Goal: Information Seeking & Learning: Learn about a topic

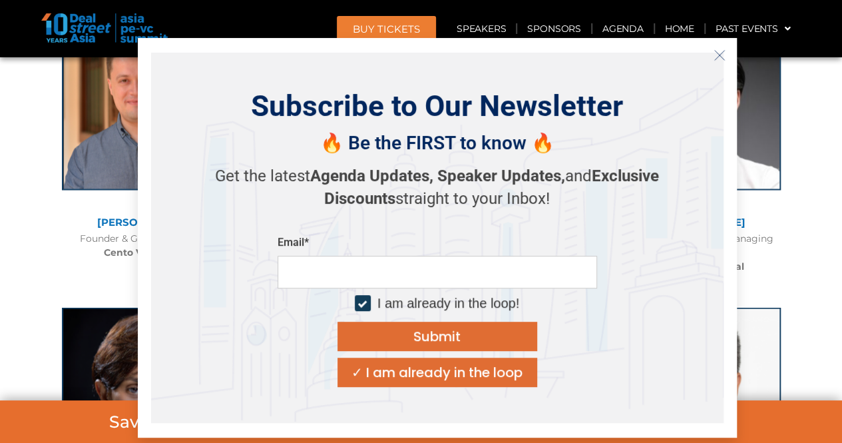
scroll to position [3677, 0]
click at [715, 50] on icon "Close" at bounding box center [719, 55] width 12 height 12
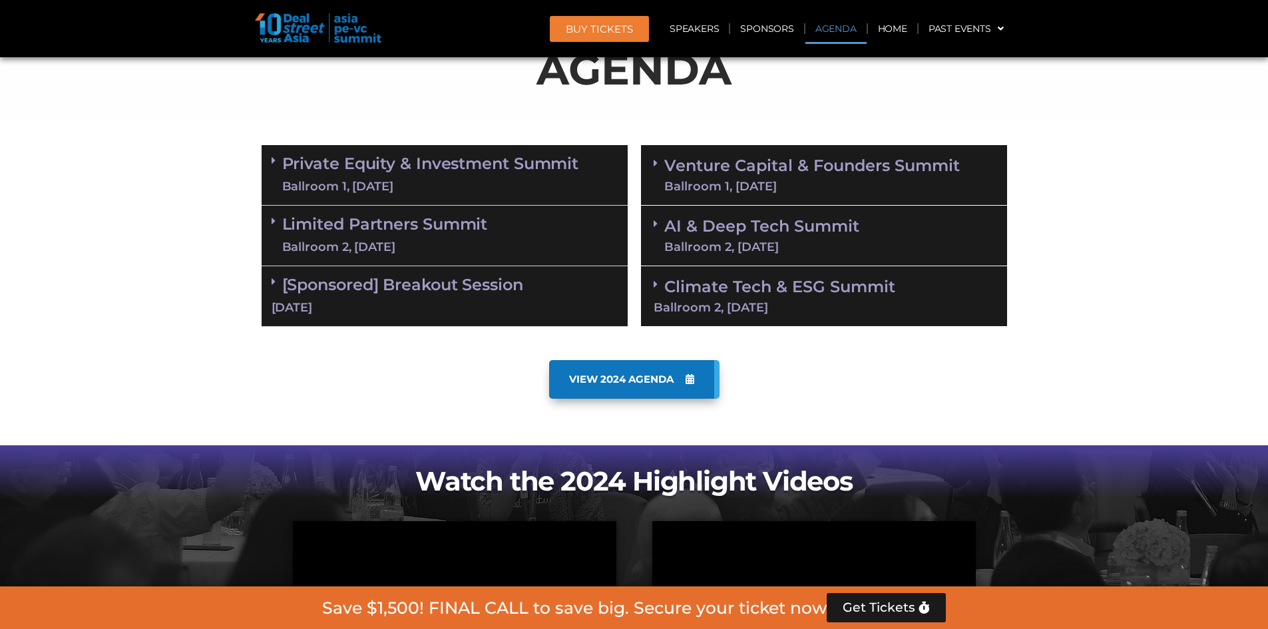
scroll to position [737, 0]
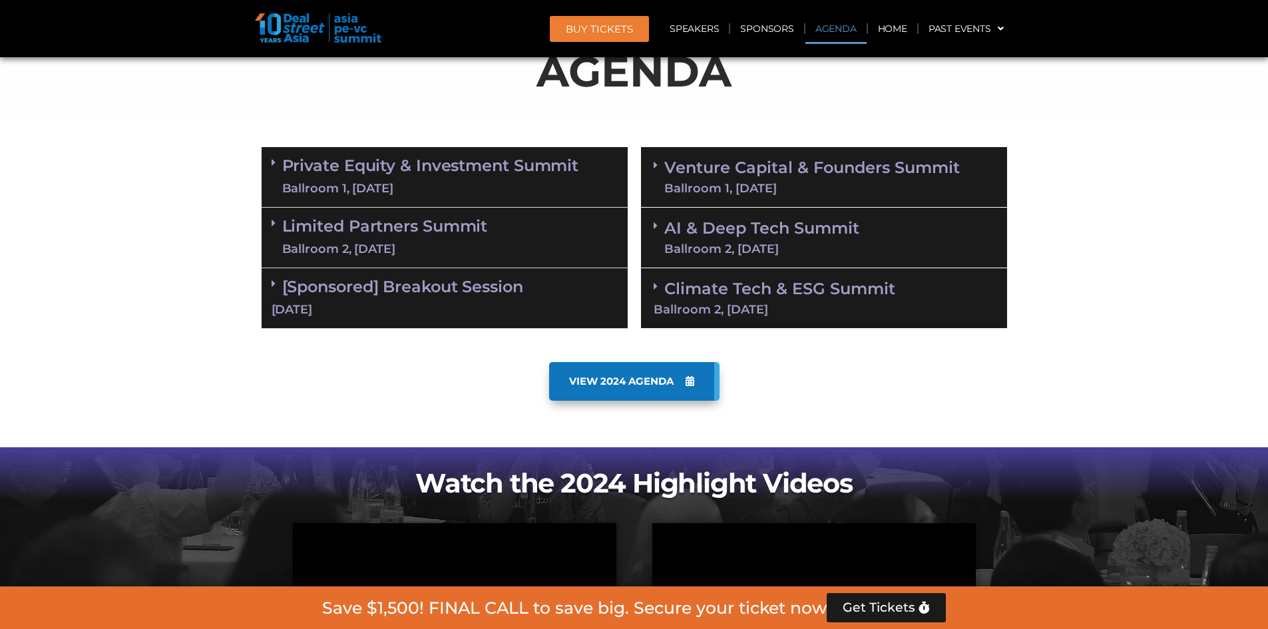
scroll to position [735, 0]
click at [438, 188] on div "Ballroom 1, [DATE]" at bounding box center [430, 188] width 297 height 17
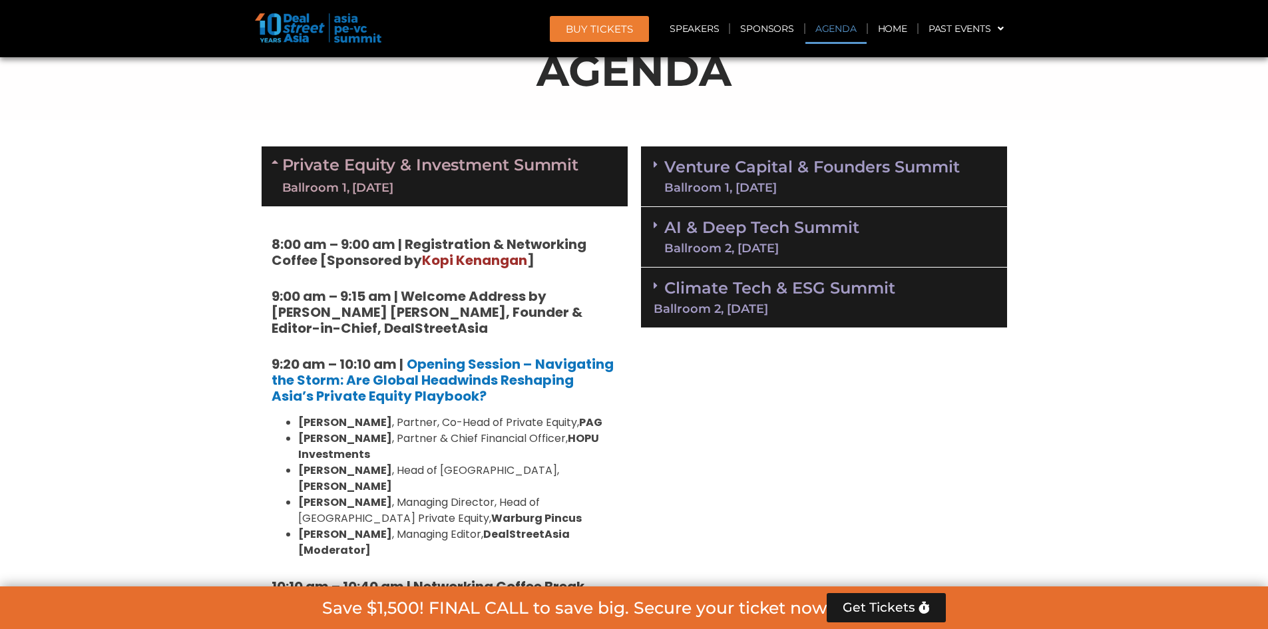
click at [438, 188] on div "Ballroom 1, [DATE]" at bounding box center [430, 188] width 297 height 17
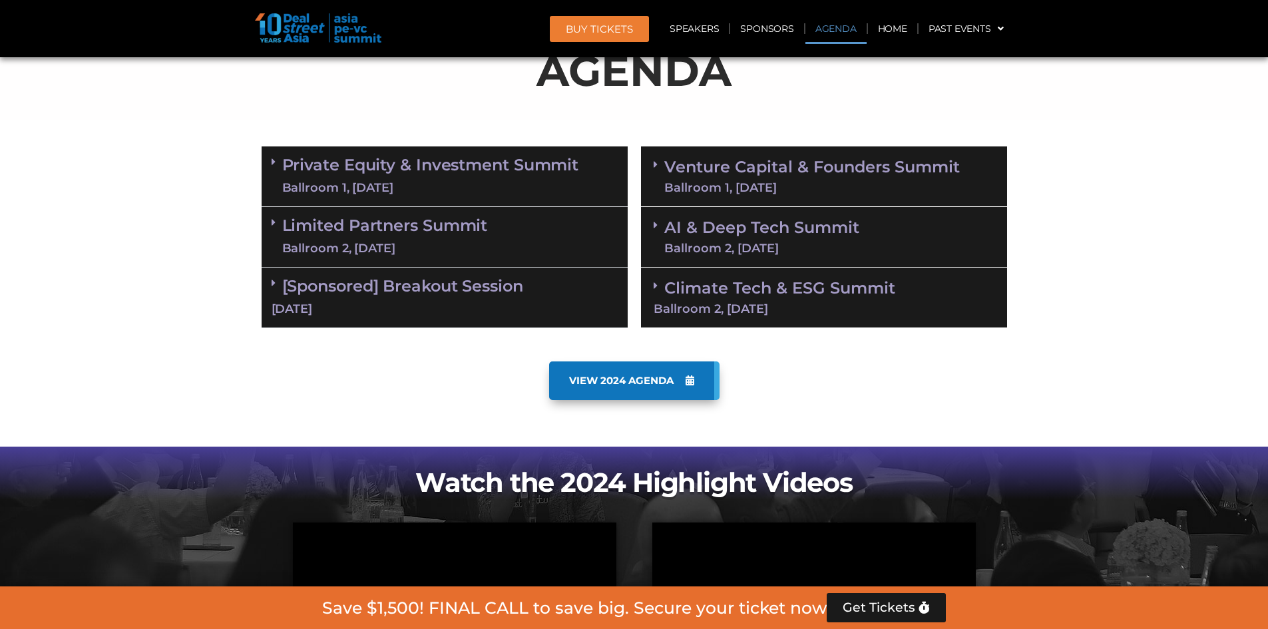
click at [495, 217] on div "Limited Partners Summit Ballroom 2, 10 Sept" at bounding box center [445, 237] width 366 height 61
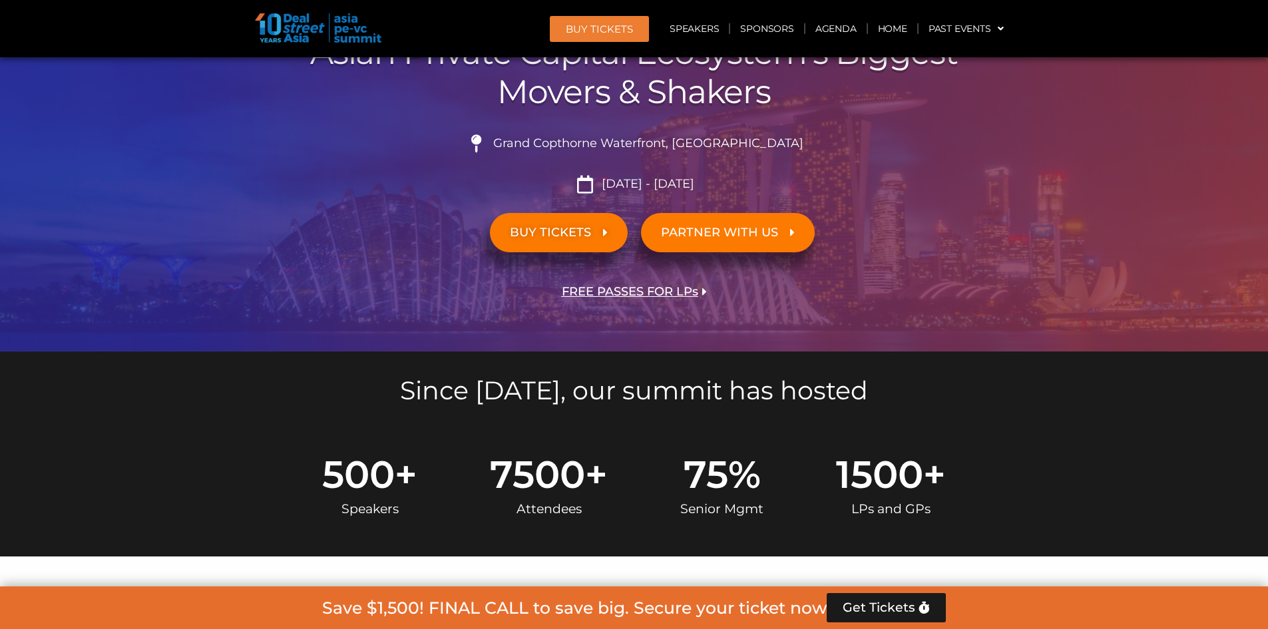
scroll to position [0, 0]
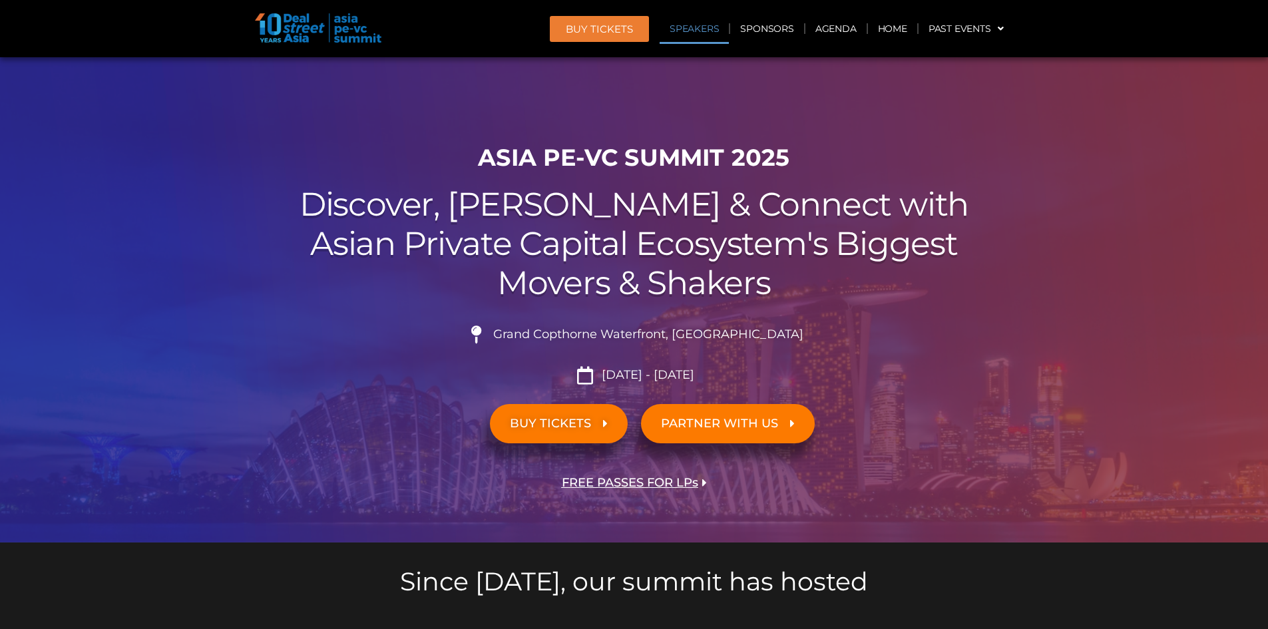
click at [689, 33] on link "Speakers" at bounding box center [694, 28] width 69 height 31
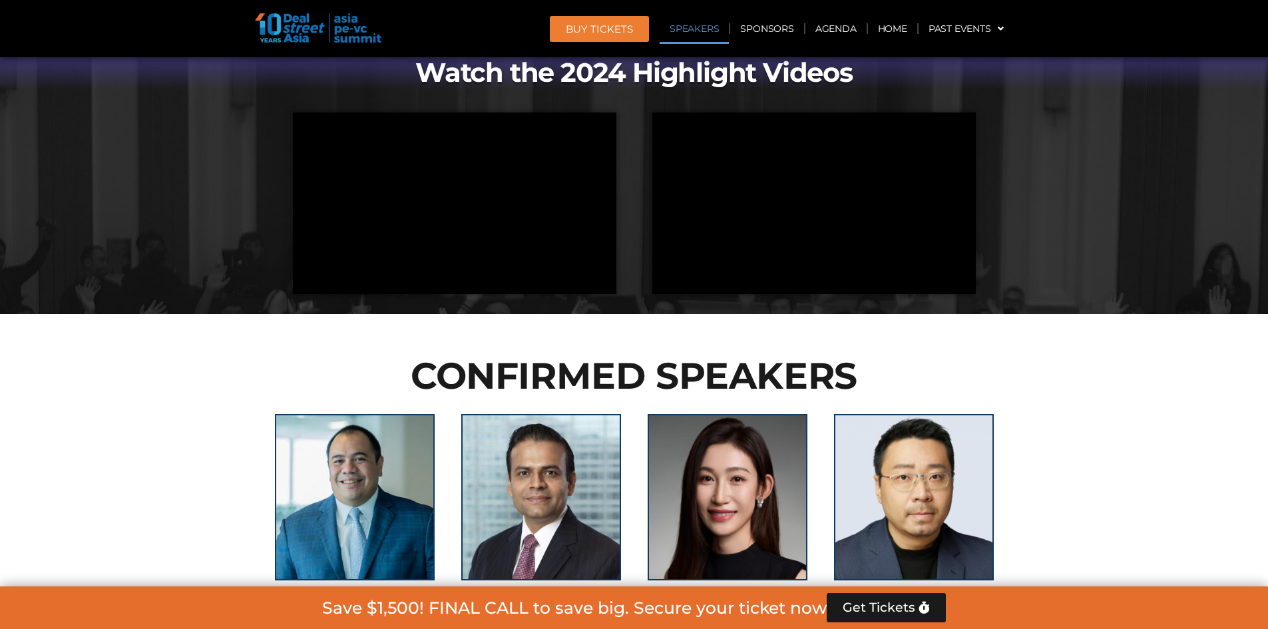
scroll to position [2842, 0]
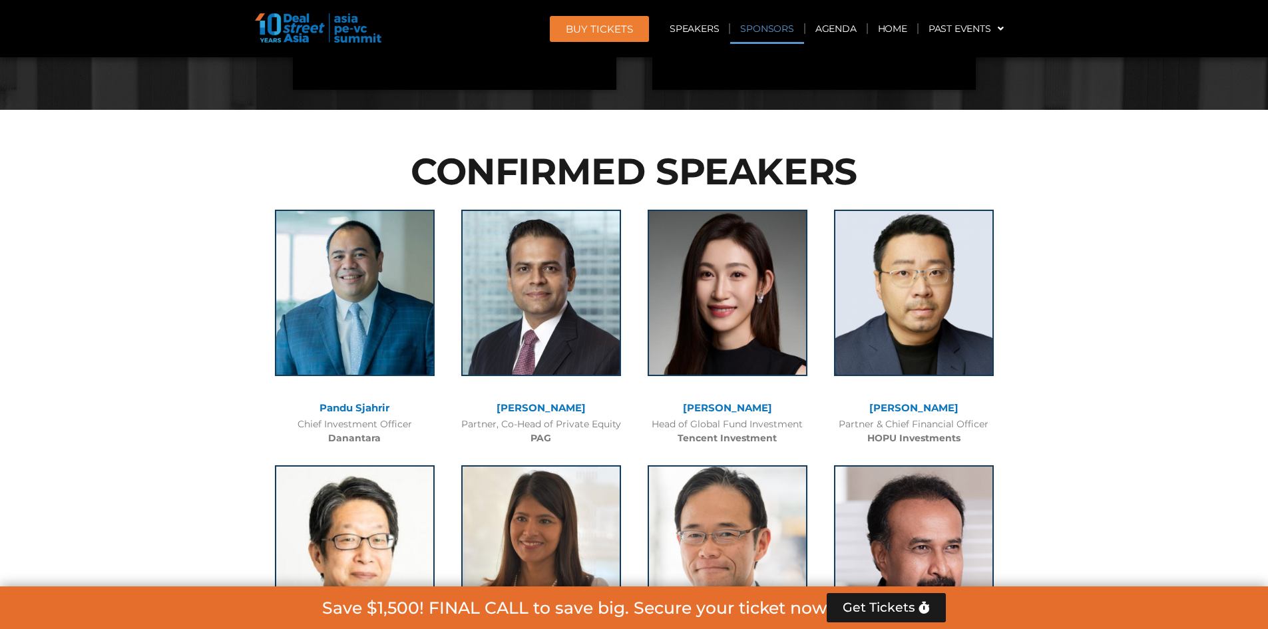
click at [779, 24] on link "Sponsors" at bounding box center [766, 28] width 73 height 31
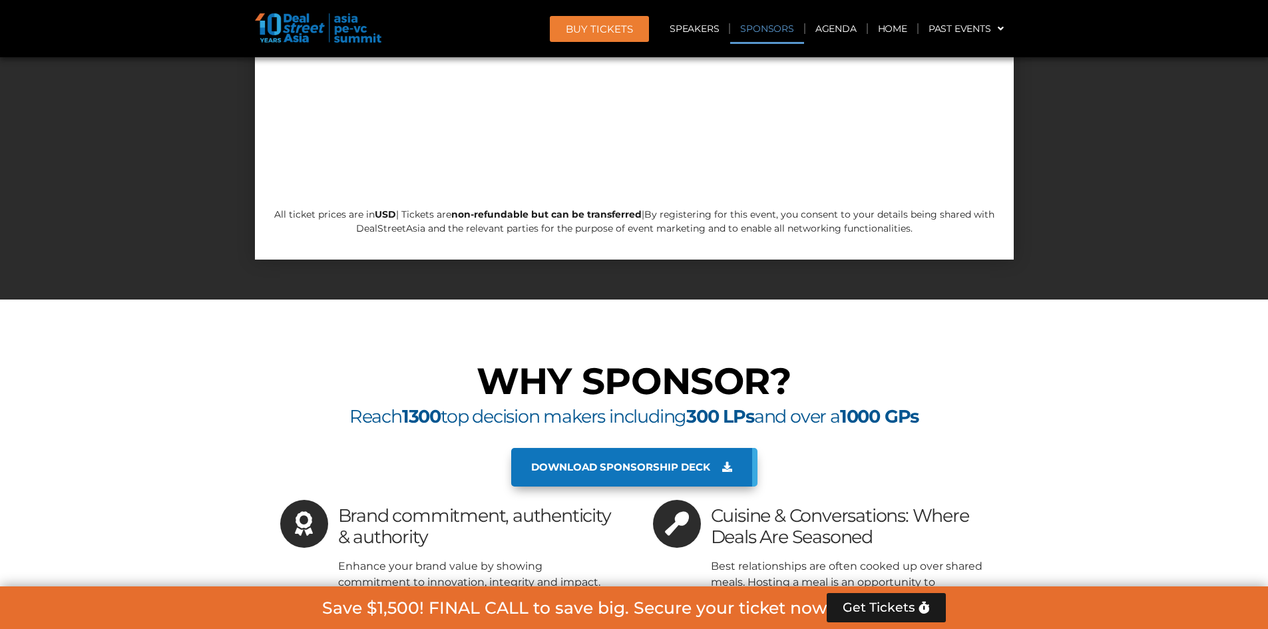
scroll to position [14824, 0]
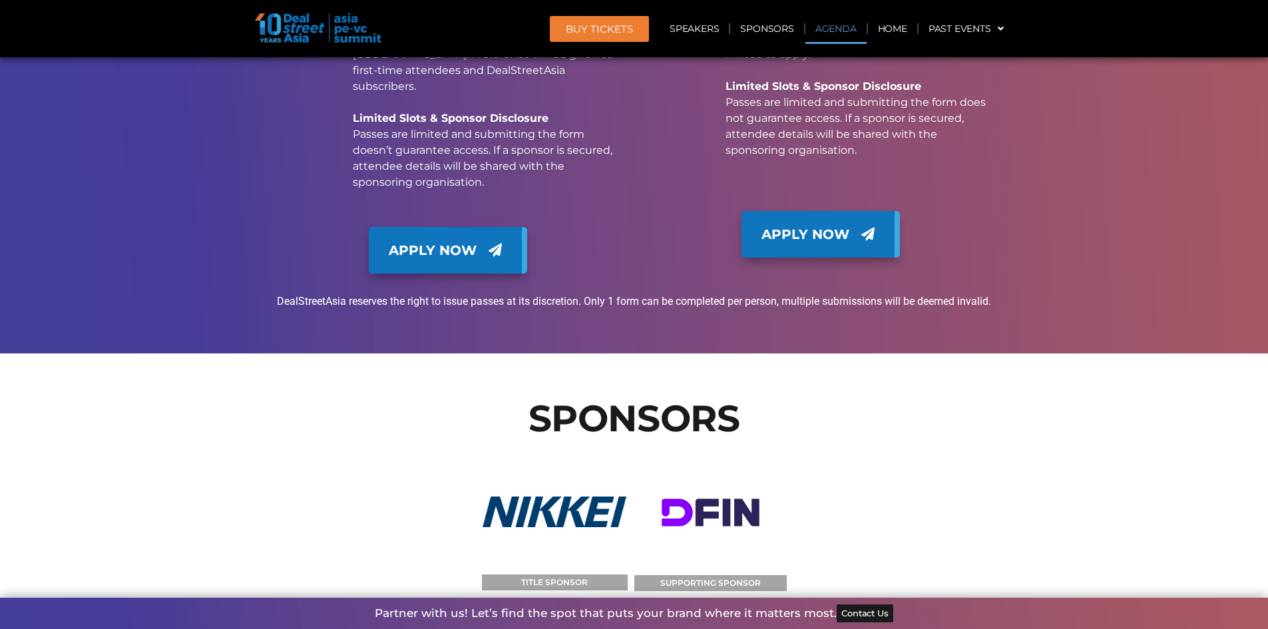
click at [855, 37] on link "Agenda" at bounding box center [835, 28] width 61 height 31
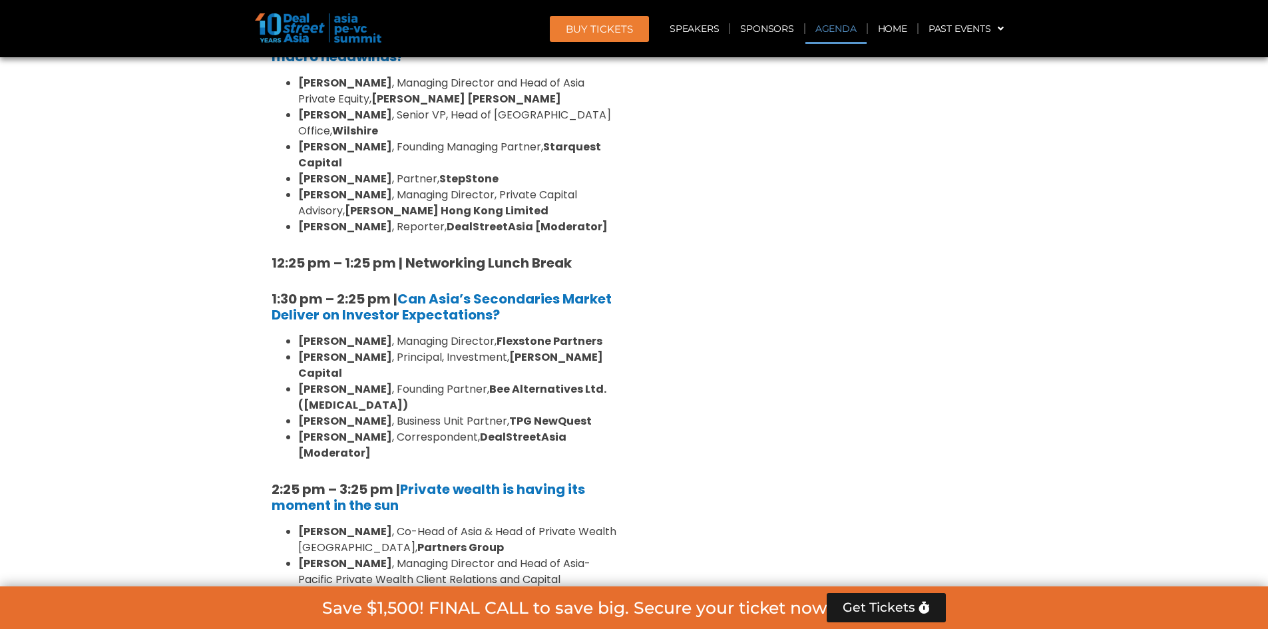
scroll to position [697, 0]
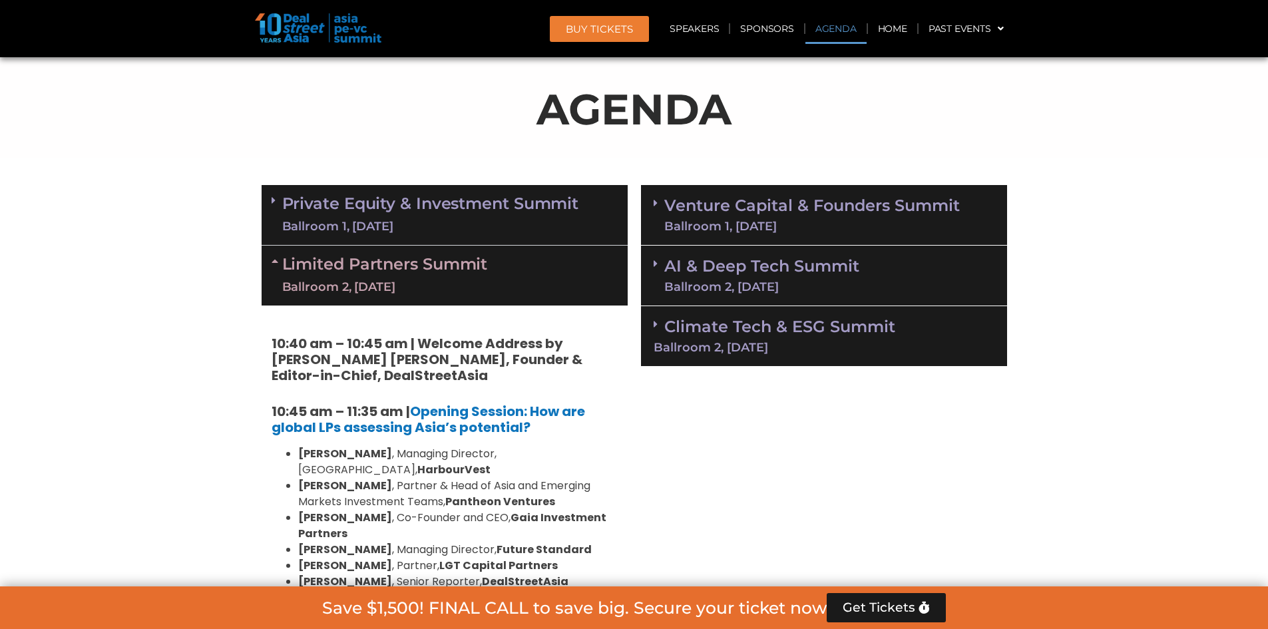
click at [490, 199] on link "Private Equity & Investment Summit Ballroom 1, 10 Sept" at bounding box center [430, 215] width 297 height 40
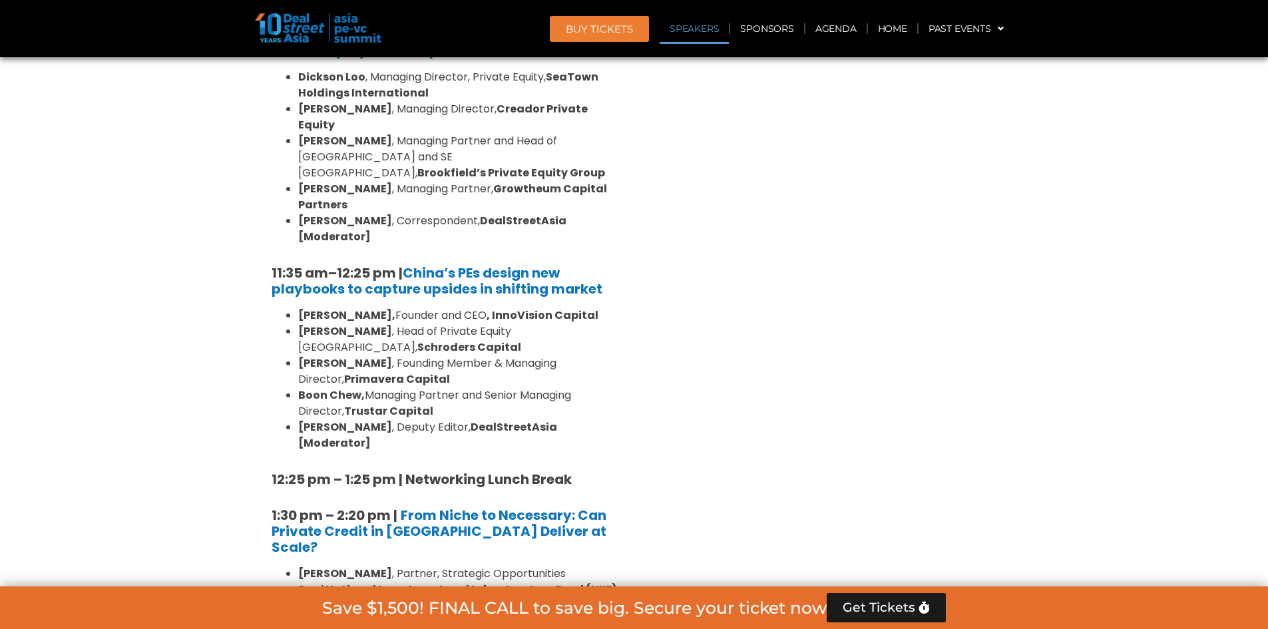
scroll to position [1577, 0]
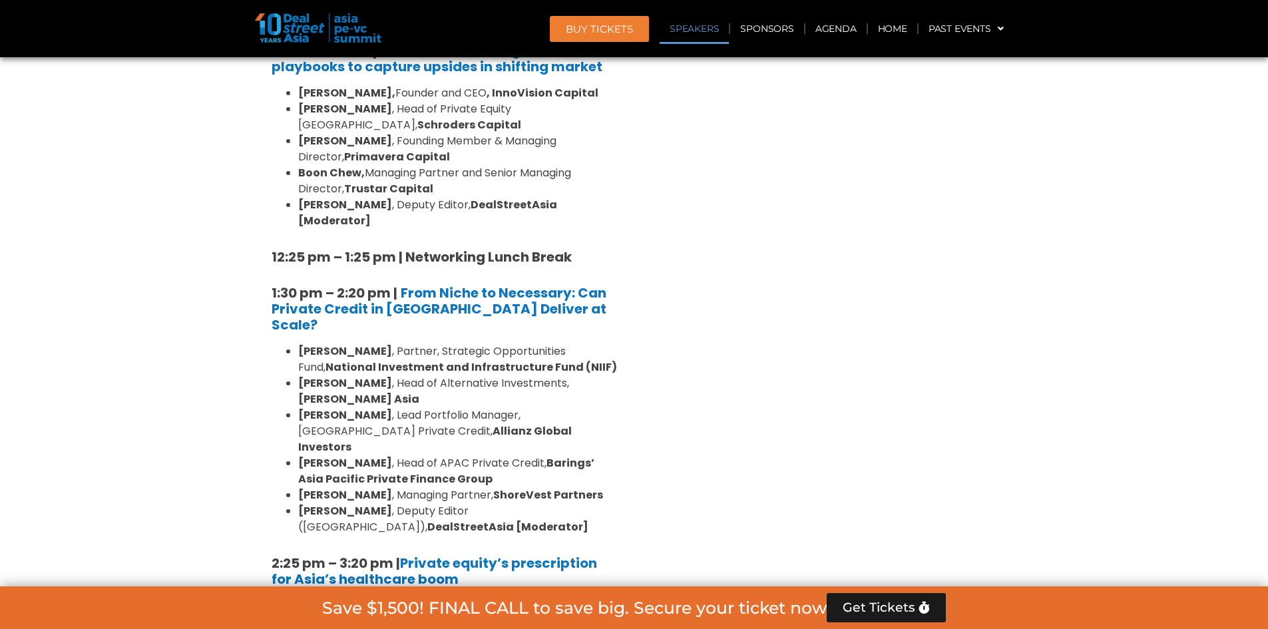
click at [514, 455] on li "Justin Hooley , Head of APAC Private Credit, Barings’ Asia Pacific Private Fina…" at bounding box center [457, 471] width 319 height 32
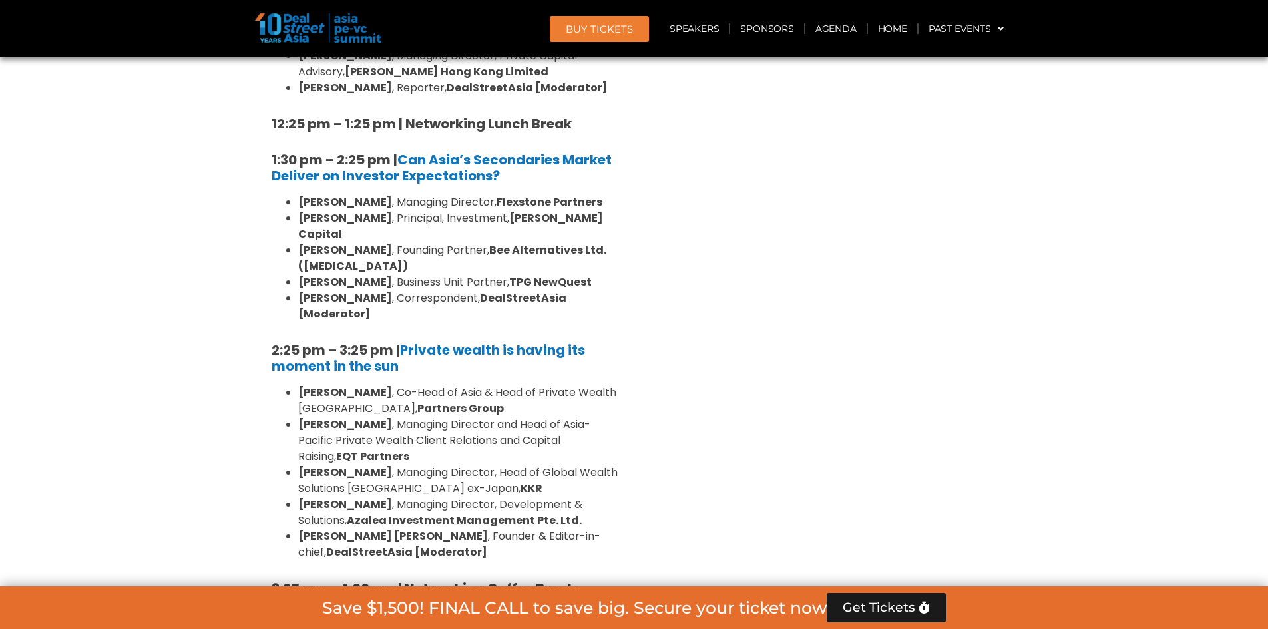
scroll to position [3578, 0]
click at [461, 594] on span "Kopi Kenangan" at bounding box center [425, 603] width 105 height 19
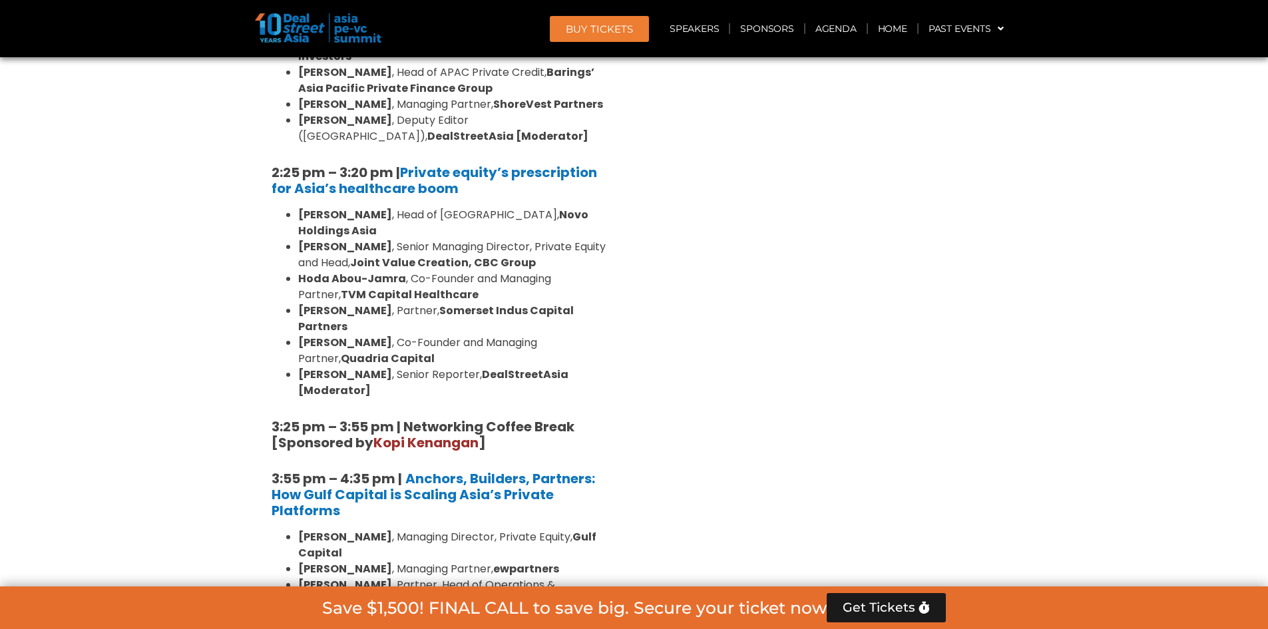
scroll to position [1885, 0]
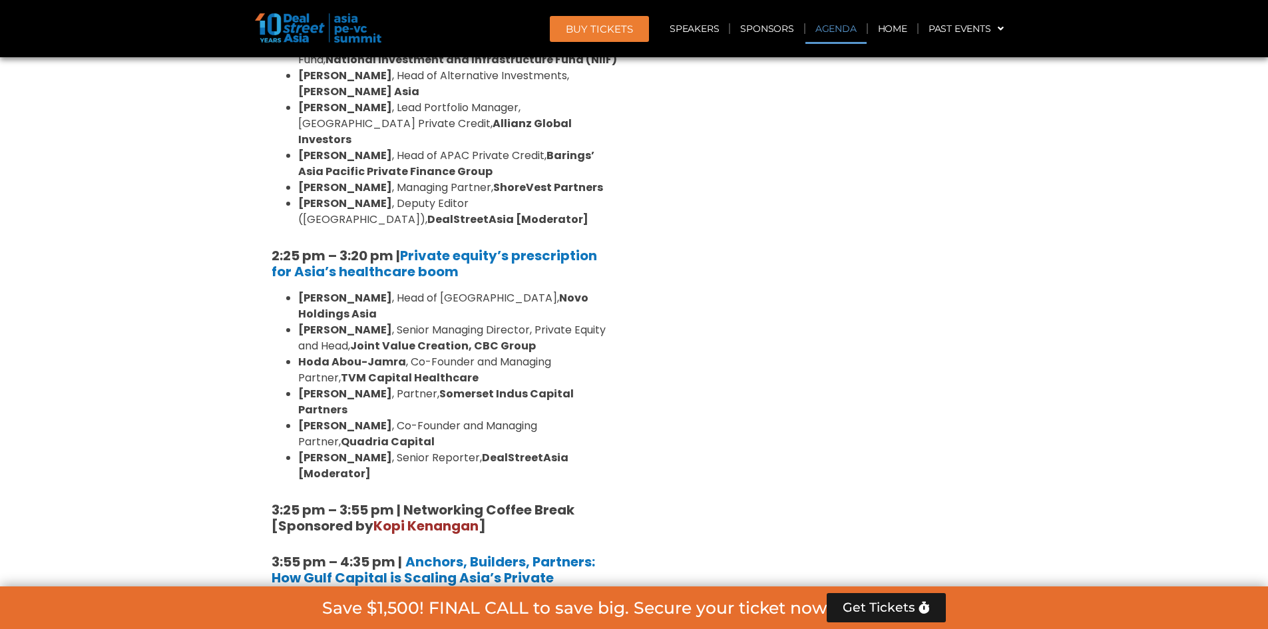
click at [839, 20] on link "Agenda" at bounding box center [835, 28] width 61 height 31
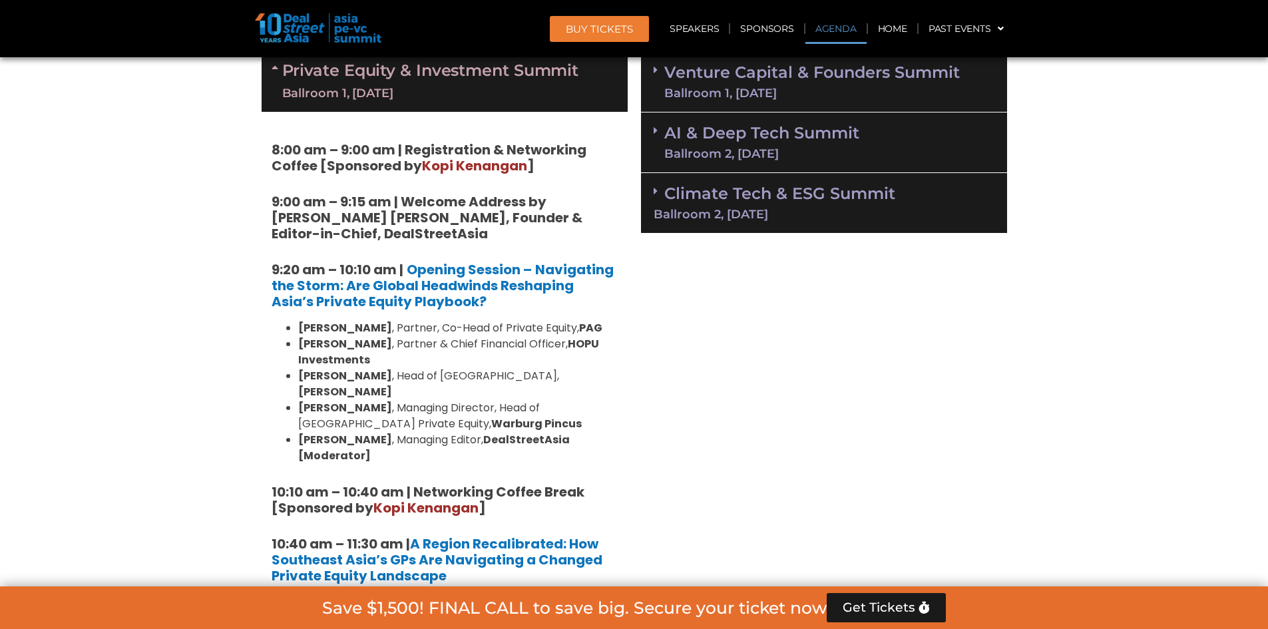
scroll to position [697, 0]
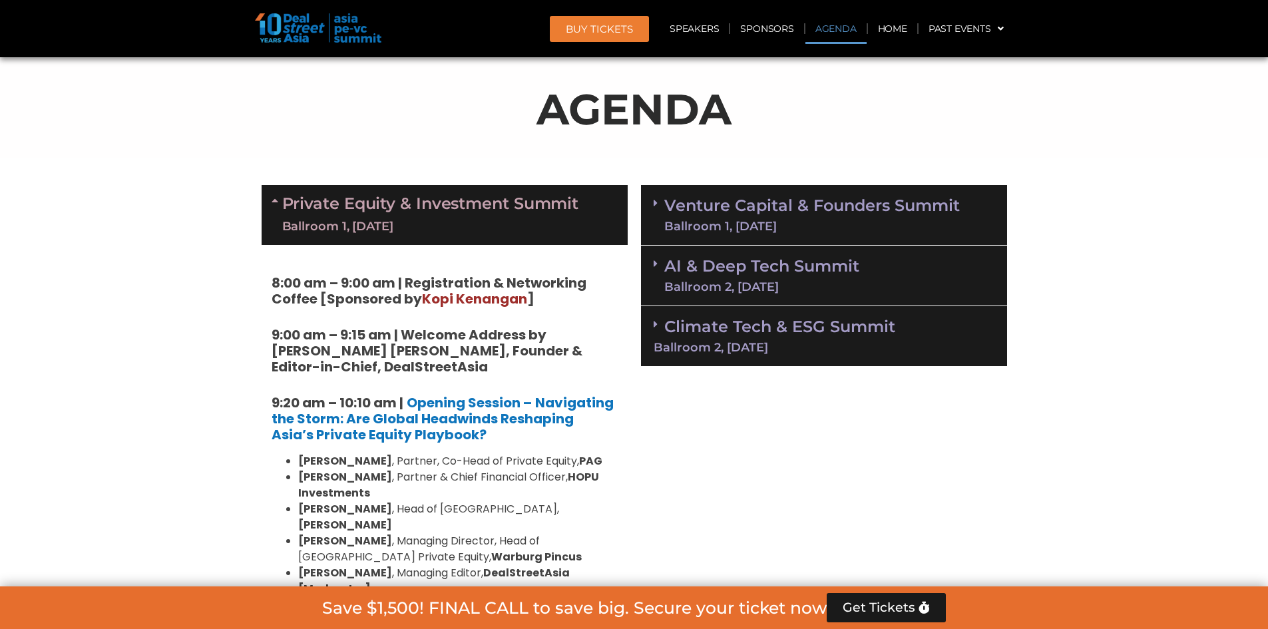
click at [954, 290] on div "AI & Deep Tech Summit Ballroom 2, 11 Sept" at bounding box center [824, 276] width 366 height 61
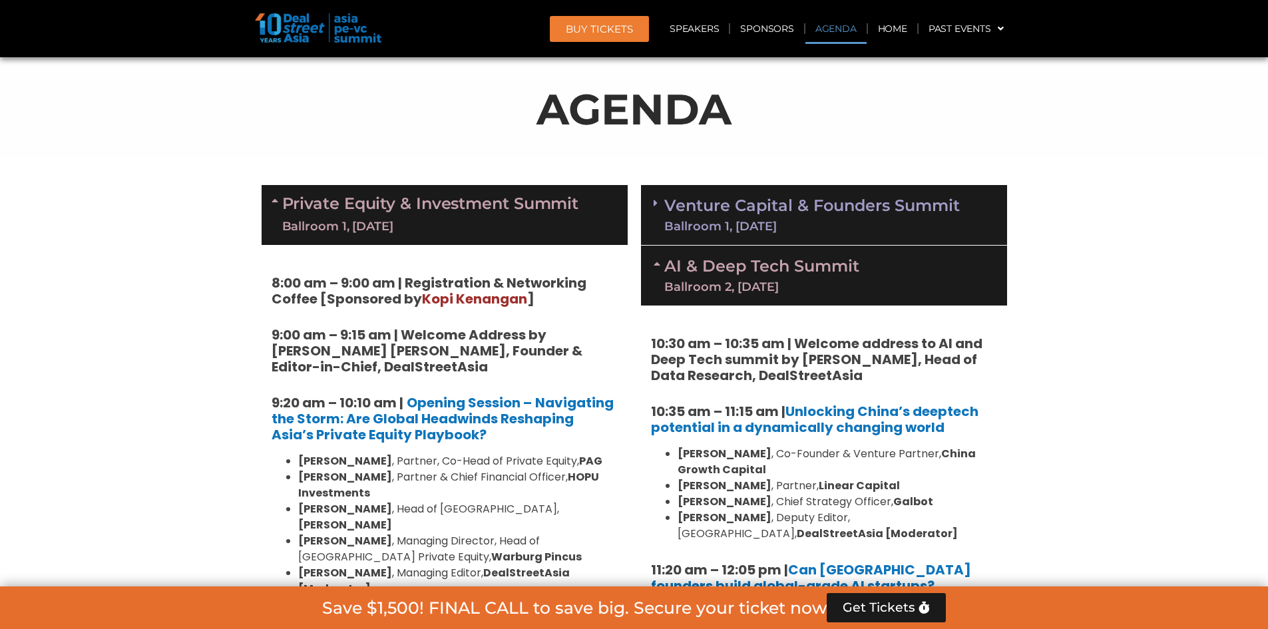
click at [899, 290] on div "AI & Deep Tech Summit Ballroom 2, 11 Sept" at bounding box center [824, 276] width 366 height 60
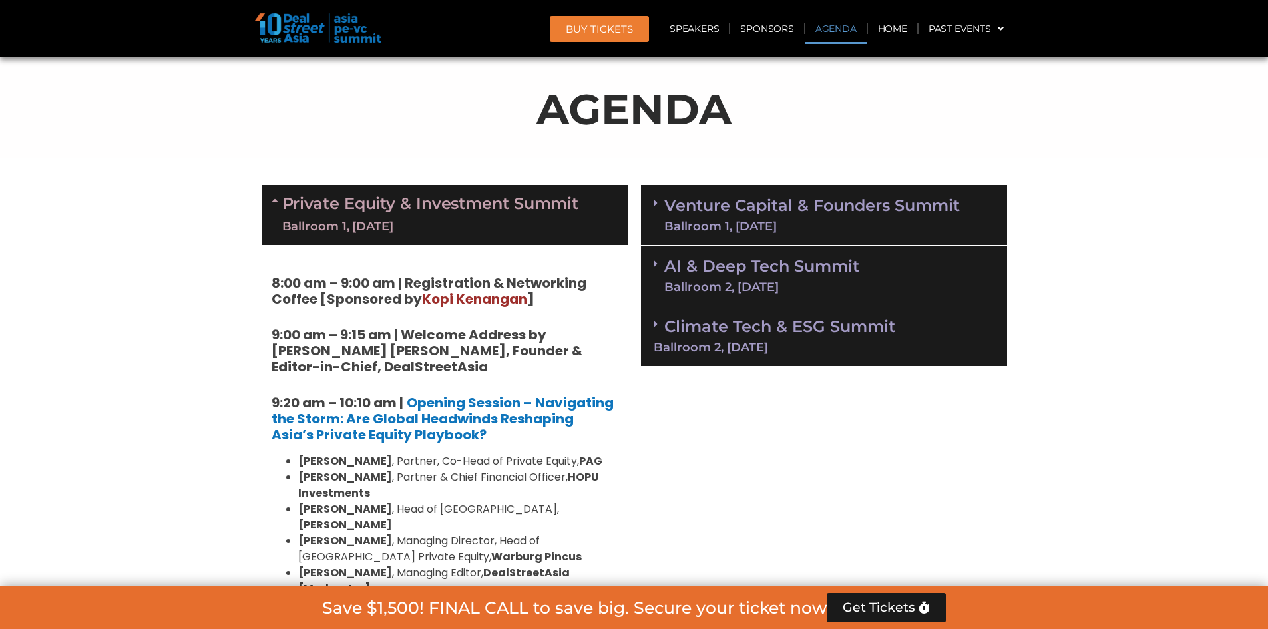
click at [953, 222] on div "Ballroom 1, [DATE]" at bounding box center [811, 226] width 295 height 12
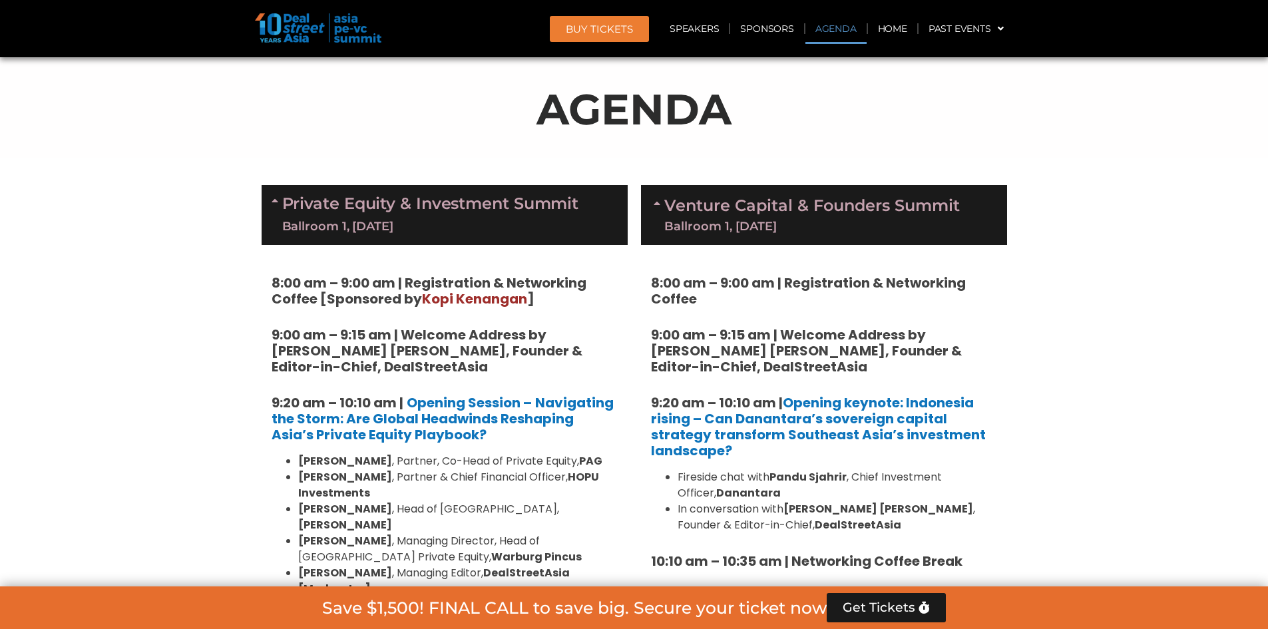
click at [965, 208] on div "Venture Capital & Founders​ Summit Ballroom 1, 11 Sept" at bounding box center [824, 215] width 366 height 60
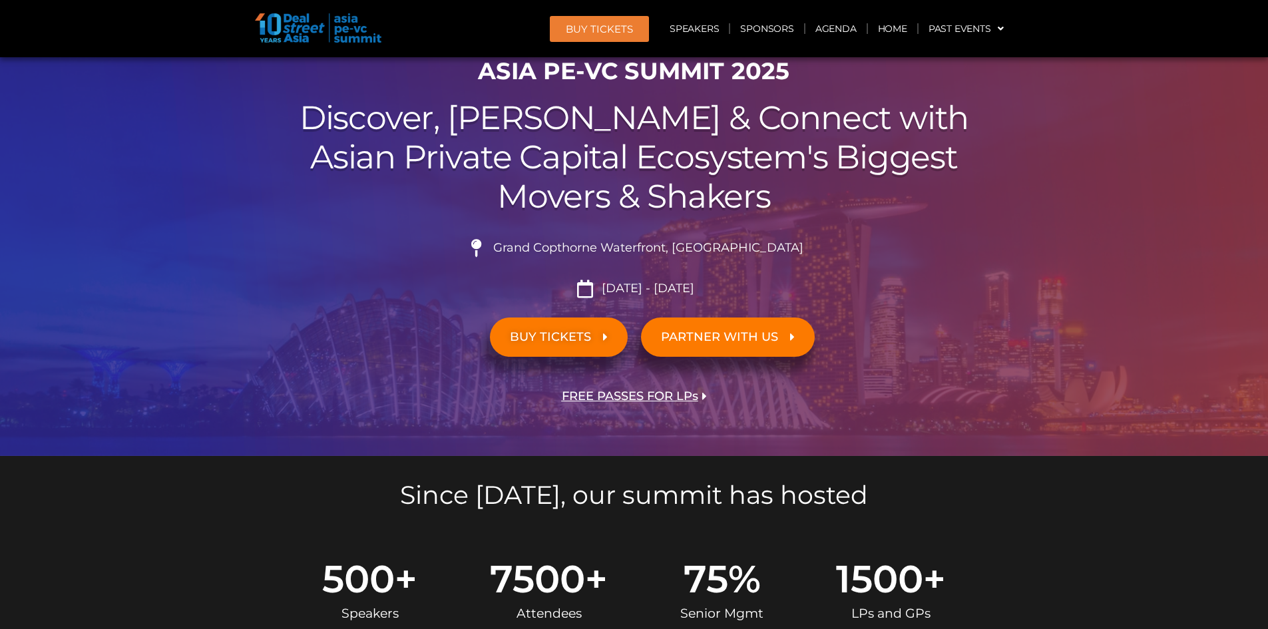
scroll to position [0, 0]
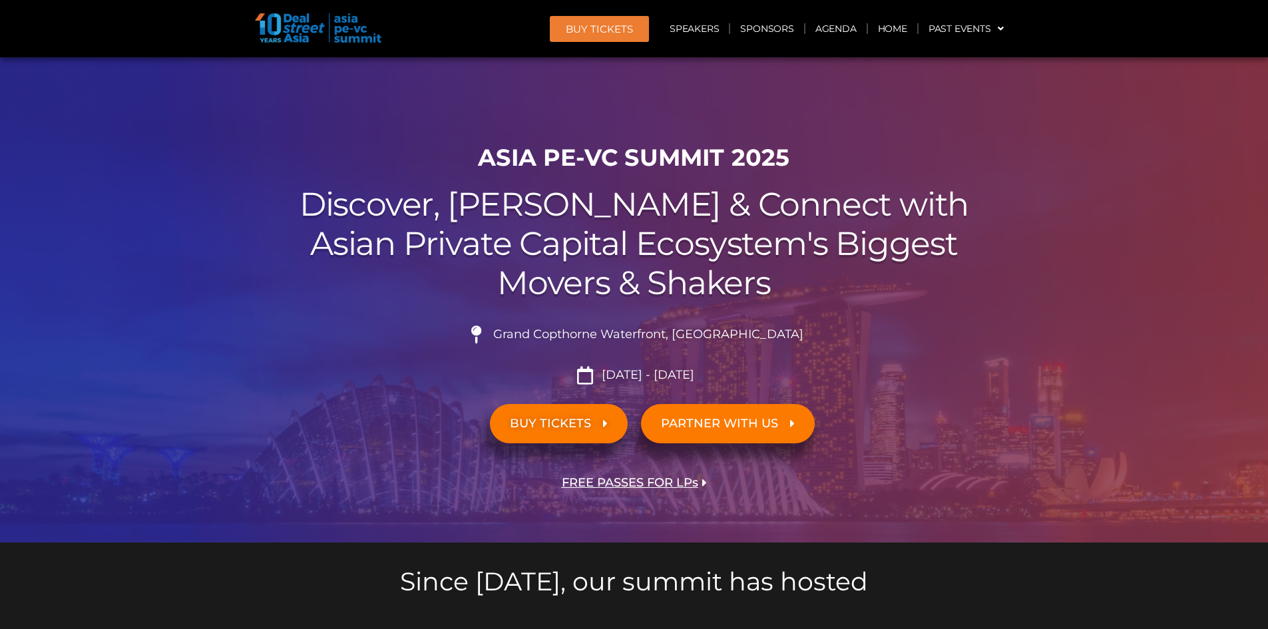
click at [365, 17] on img at bounding box center [318, 27] width 126 height 29
click at [300, 20] on img at bounding box center [318, 27] width 126 height 29
